Goal: Task Accomplishment & Management: Manage account settings

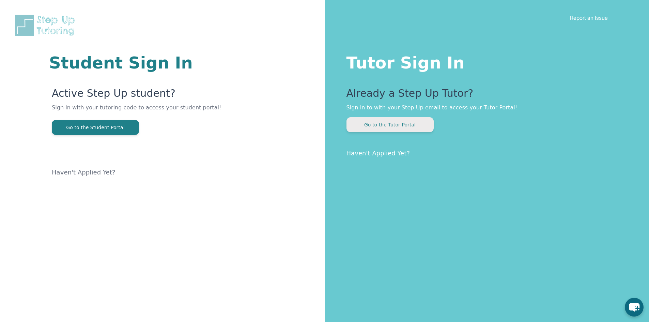
click at [384, 129] on button "Go to the Tutor Portal" at bounding box center [390, 124] width 87 height 15
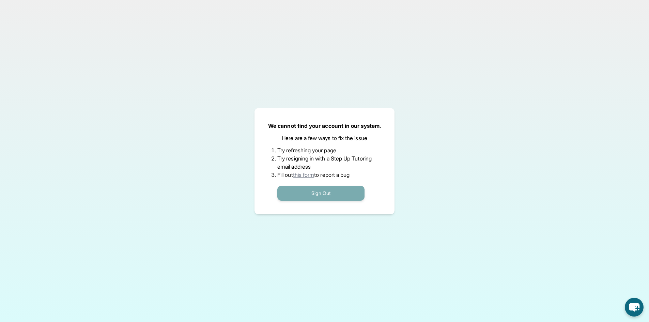
click at [321, 196] on button "Sign Out" at bounding box center [320, 193] width 87 height 15
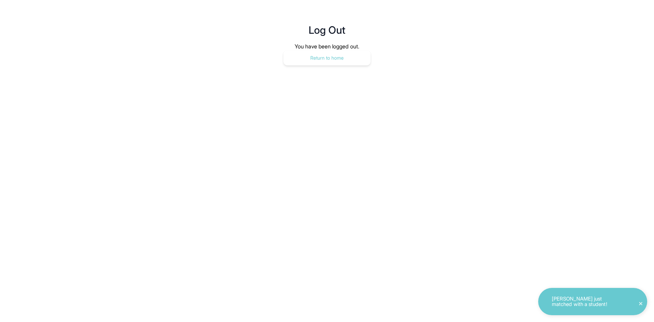
click at [305, 52] on button "Return to home" at bounding box center [327, 57] width 87 height 15
